Goal: Transaction & Acquisition: Download file/media

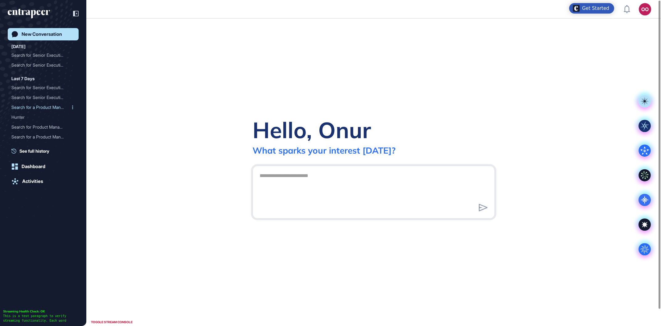
scroll to position [0, 0]
click at [51, 58] on div "Search for Senior Executi..." at bounding box center [40, 55] width 59 height 10
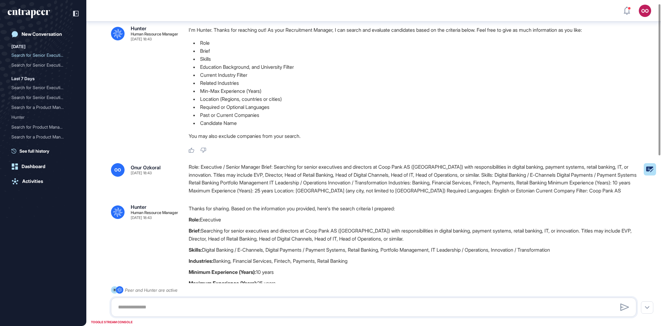
drag, startPoint x: 267, startPoint y: 129, endPoint x: 269, endPoint y: 135, distance: 6.2
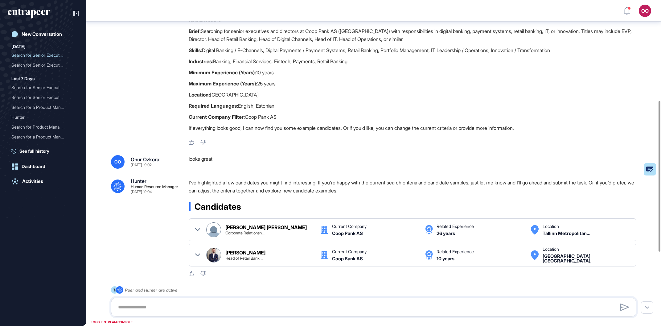
scroll to position [323, 0]
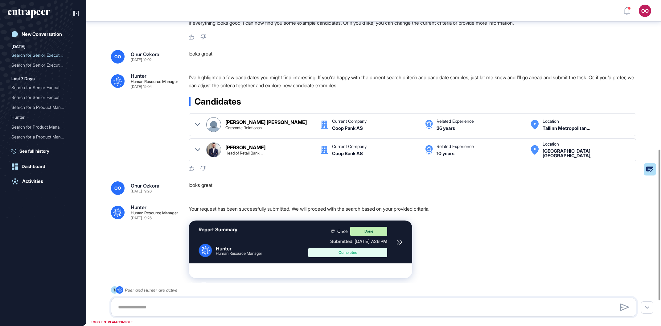
click at [266, 132] on div "Ligia Tenina Corporate Relationsh..." at bounding box center [260, 124] width 108 height 15
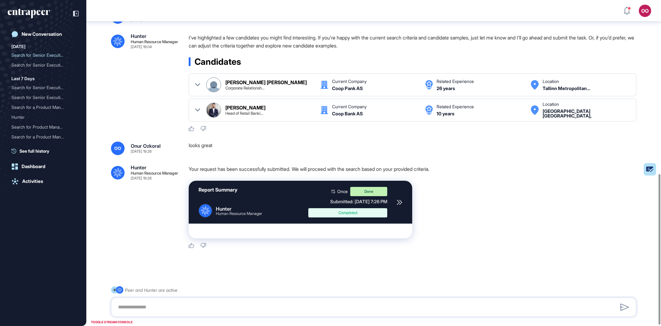
scroll to position [377, 0]
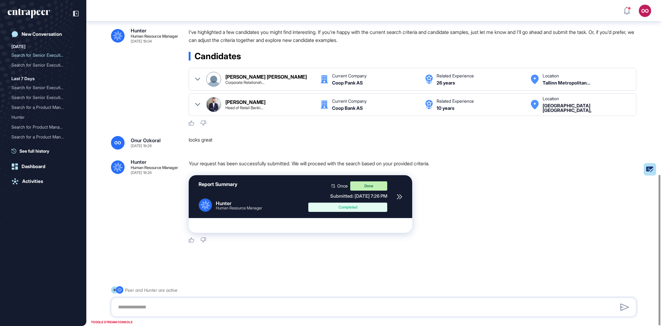
click at [360, 85] on div "Coop Pank AS" at bounding box center [347, 83] width 31 height 5
click at [200, 80] on icon at bounding box center [197, 79] width 5 height 5
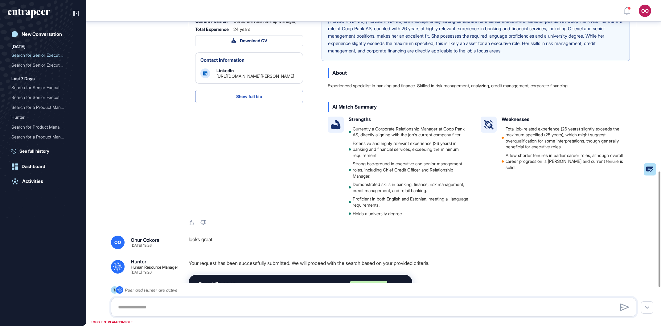
scroll to position [342, 0]
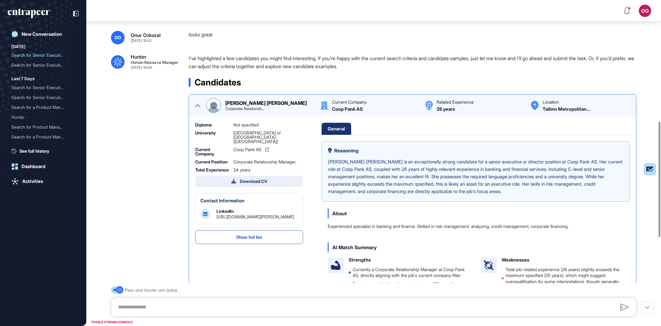
click at [281, 187] on button "Download CV" at bounding box center [249, 181] width 108 height 11
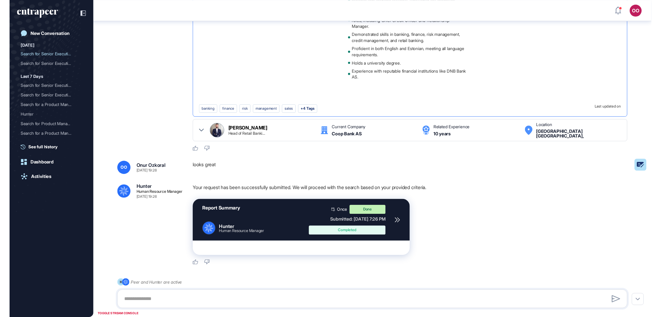
scroll to position [591, 0]
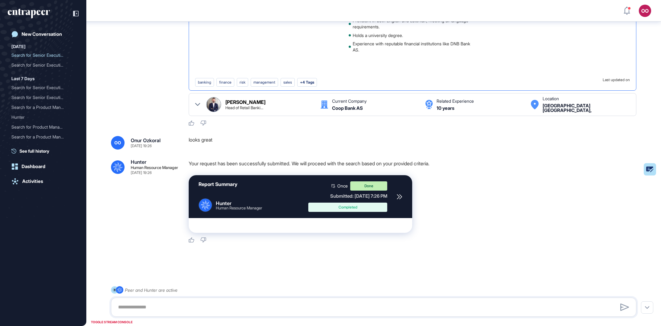
click at [400, 195] on icon at bounding box center [400, 197] width 6 height 6
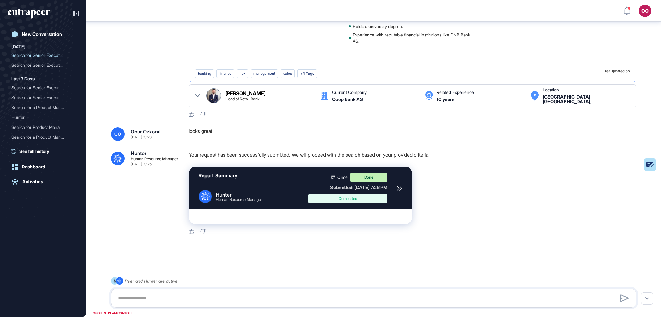
scroll to position [315, 660]
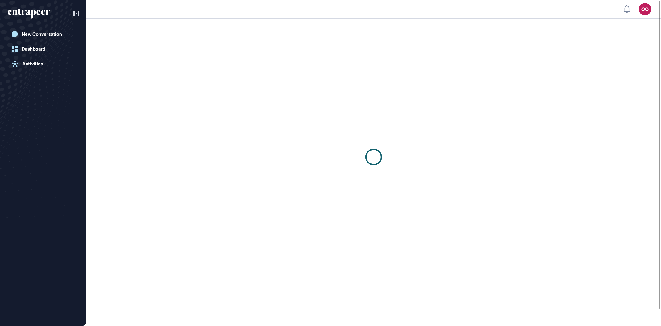
scroll to position [0, 0]
click at [0, 0] on div at bounding box center [0, 0] width 0 height 0
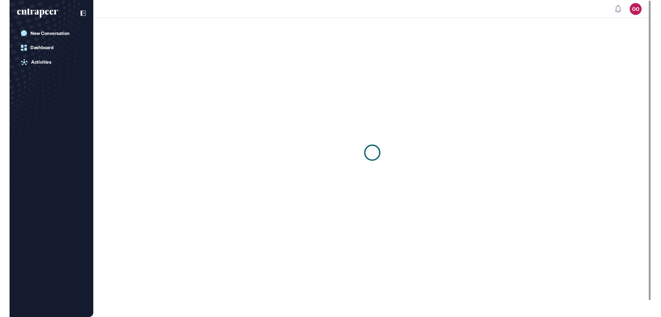
scroll to position [315, 660]
